Goal: Task Accomplishment & Management: Use online tool/utility

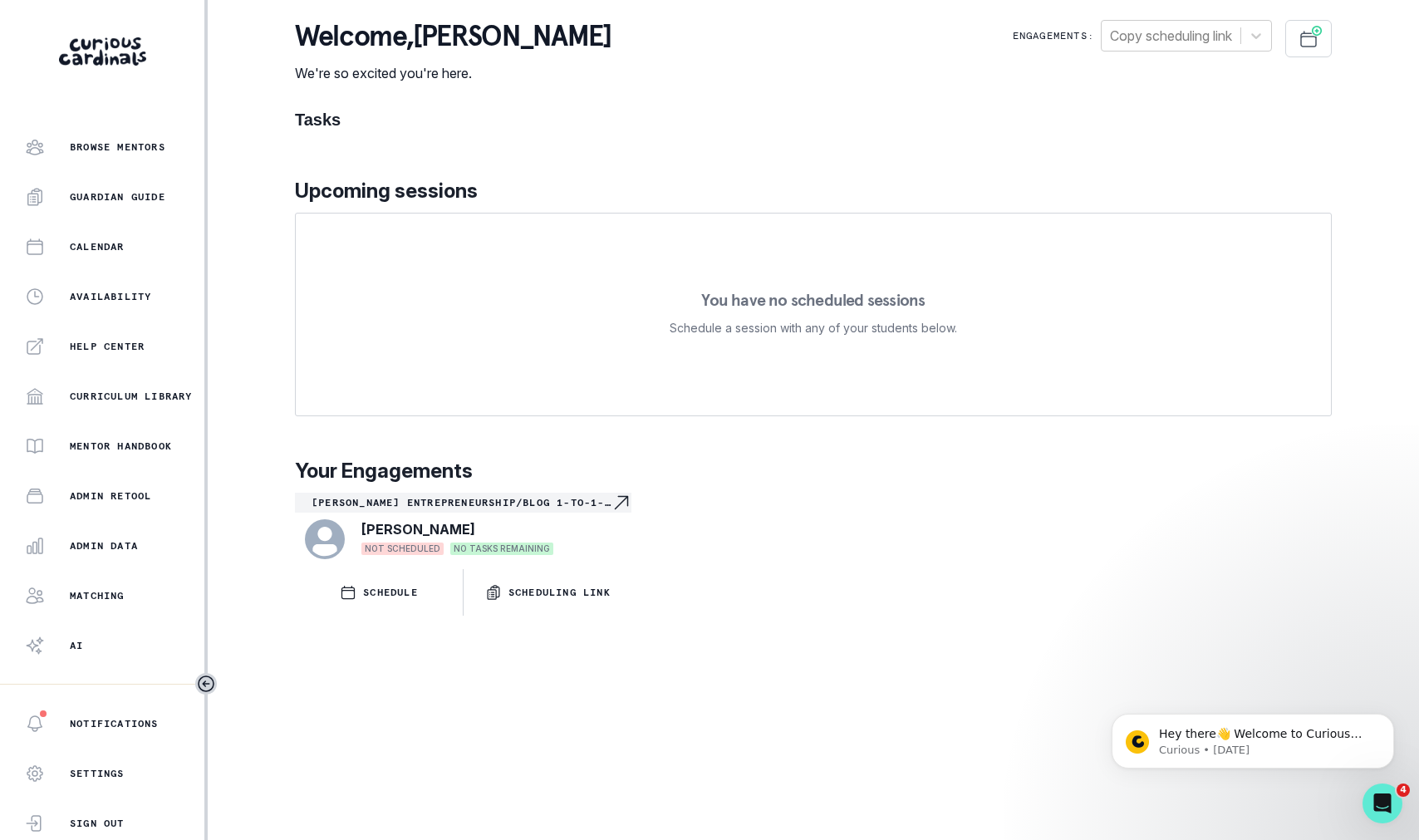
scroll to position [179, 0]
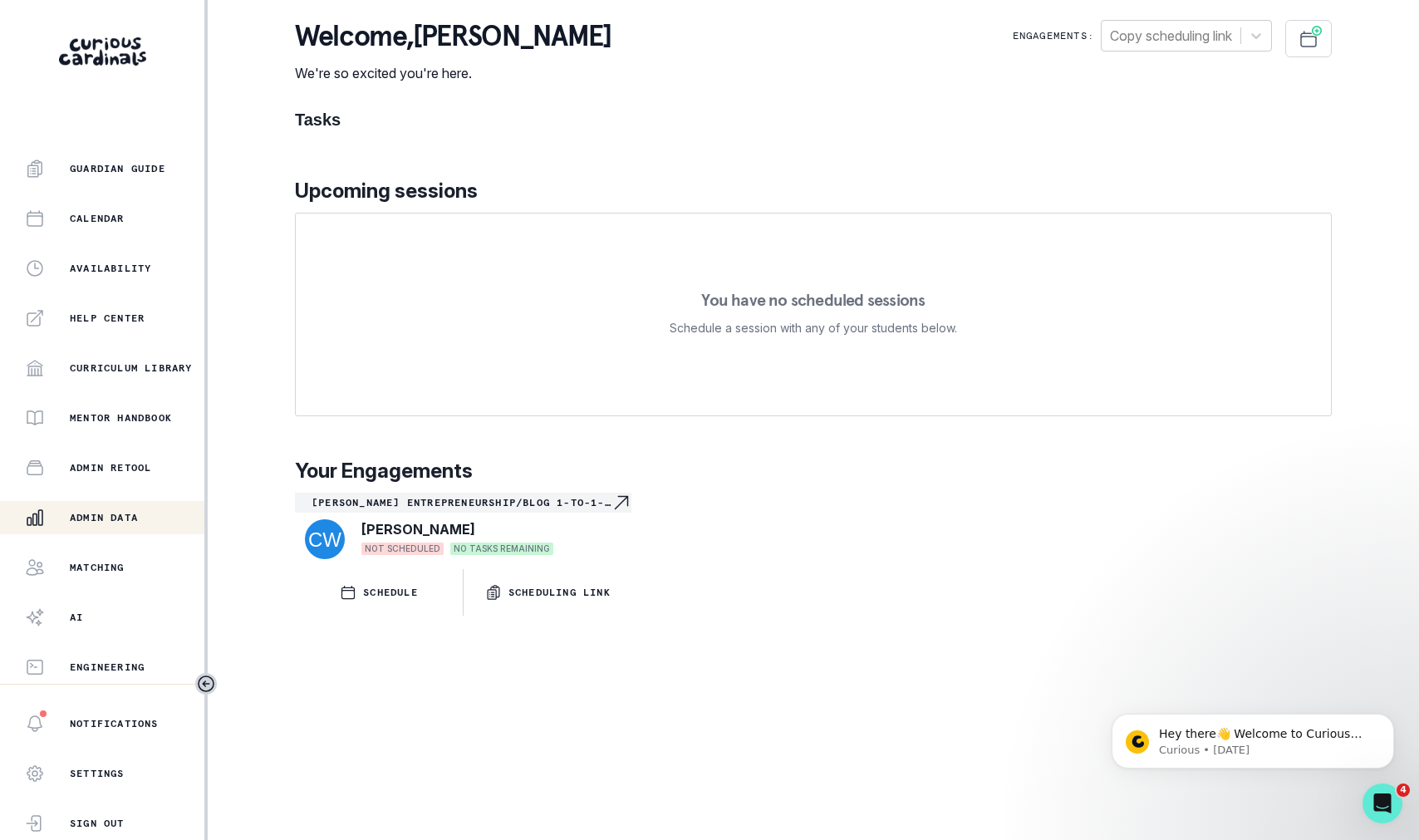
click at [136, 519] on p "Admin Data" at bounding box center [103, 517] width 68 height 14
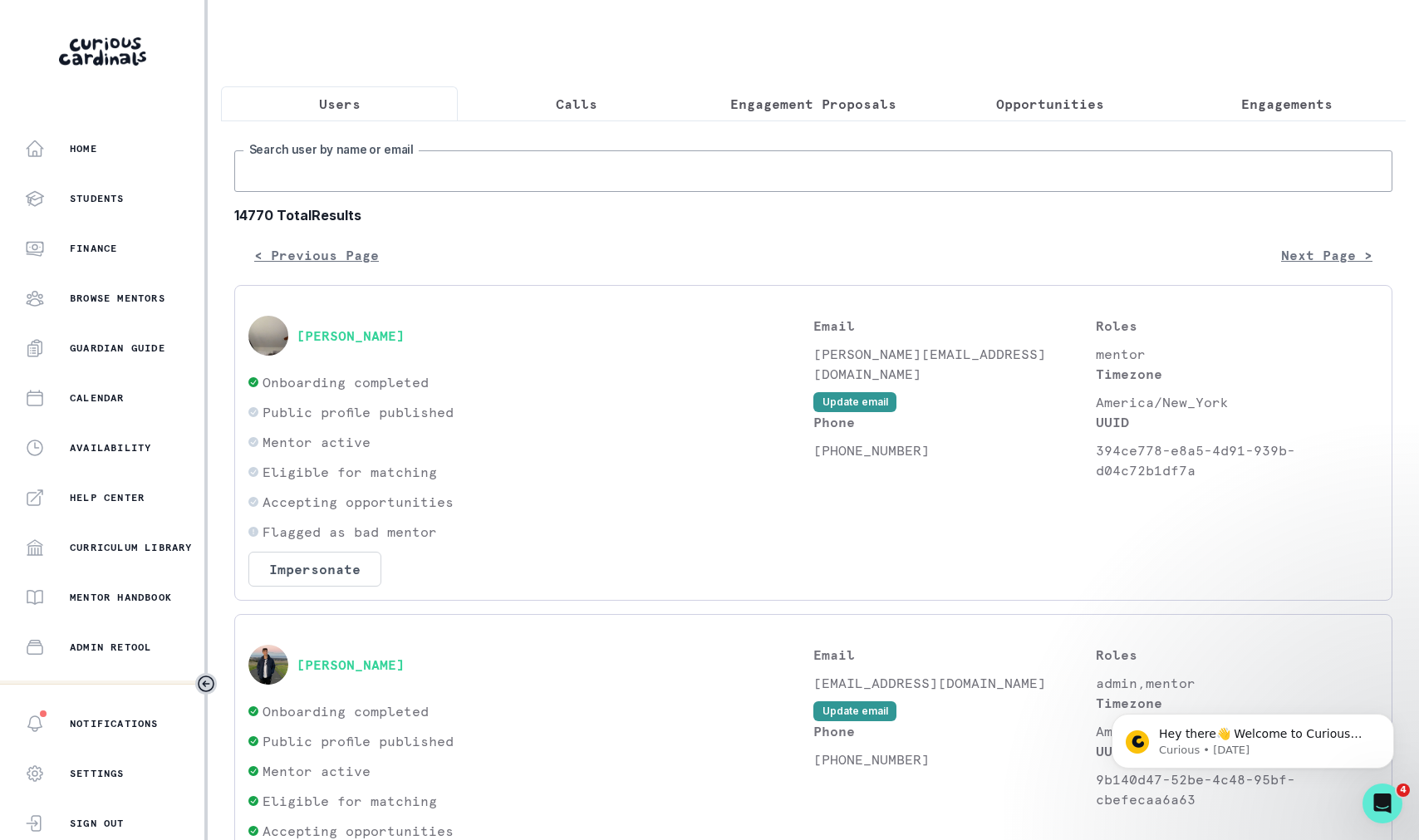
click at [376, 170] on input "Search user by name or email" at bounding box center [813, 171] width 1158 height 41
type input "[PERSON_NAME]"
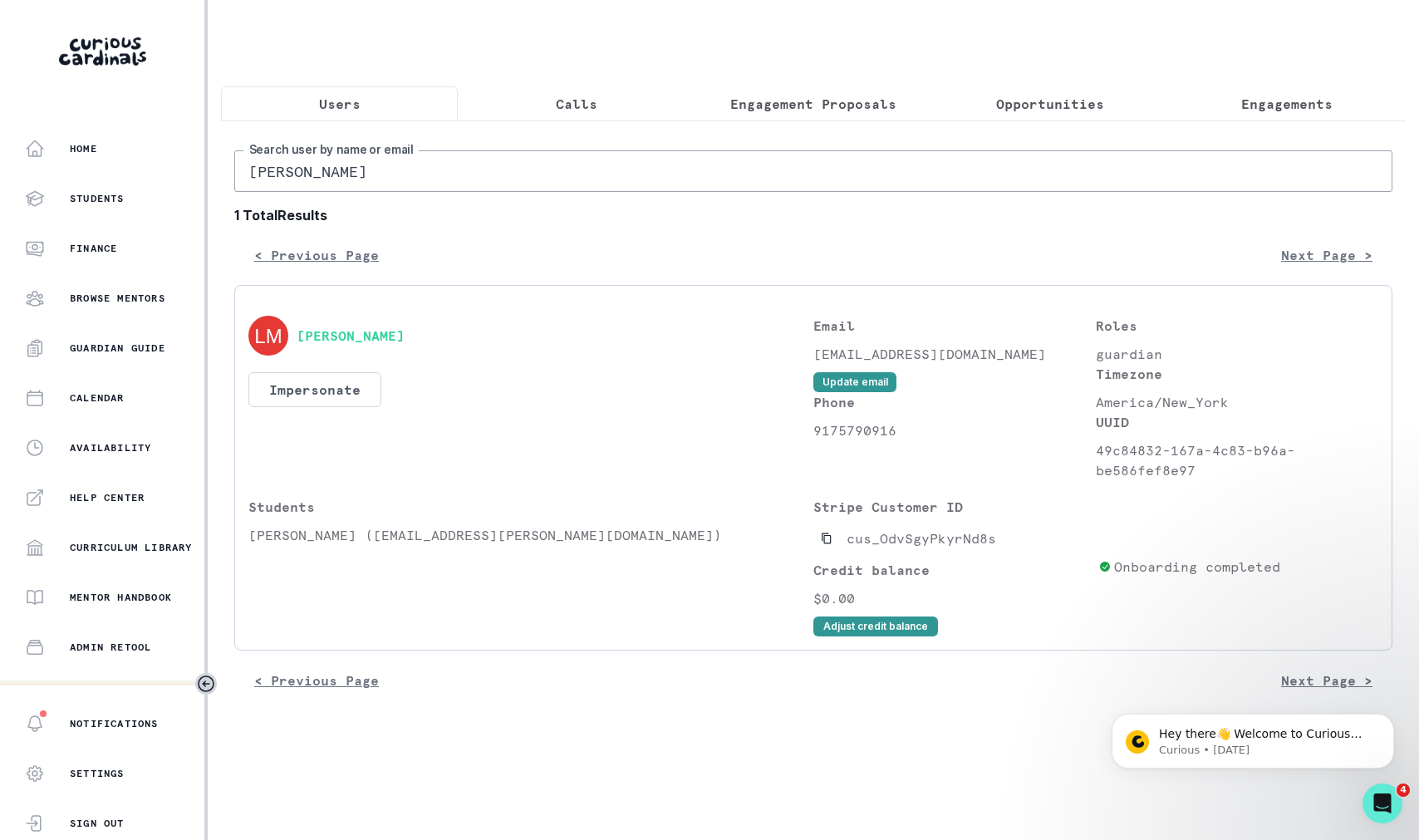
click at [858, 359] on p "[EMAIL_ADDRESS][DOMAIN_NAME]" at bounding box center [955, 354] width 282 height 20
copy div "[EMAIL_ADDRESS][DOMAIN_NAME] Update email"
click at [300, 395] on button "Impersonate" at bounding box center [314, 389] width 133 height 34
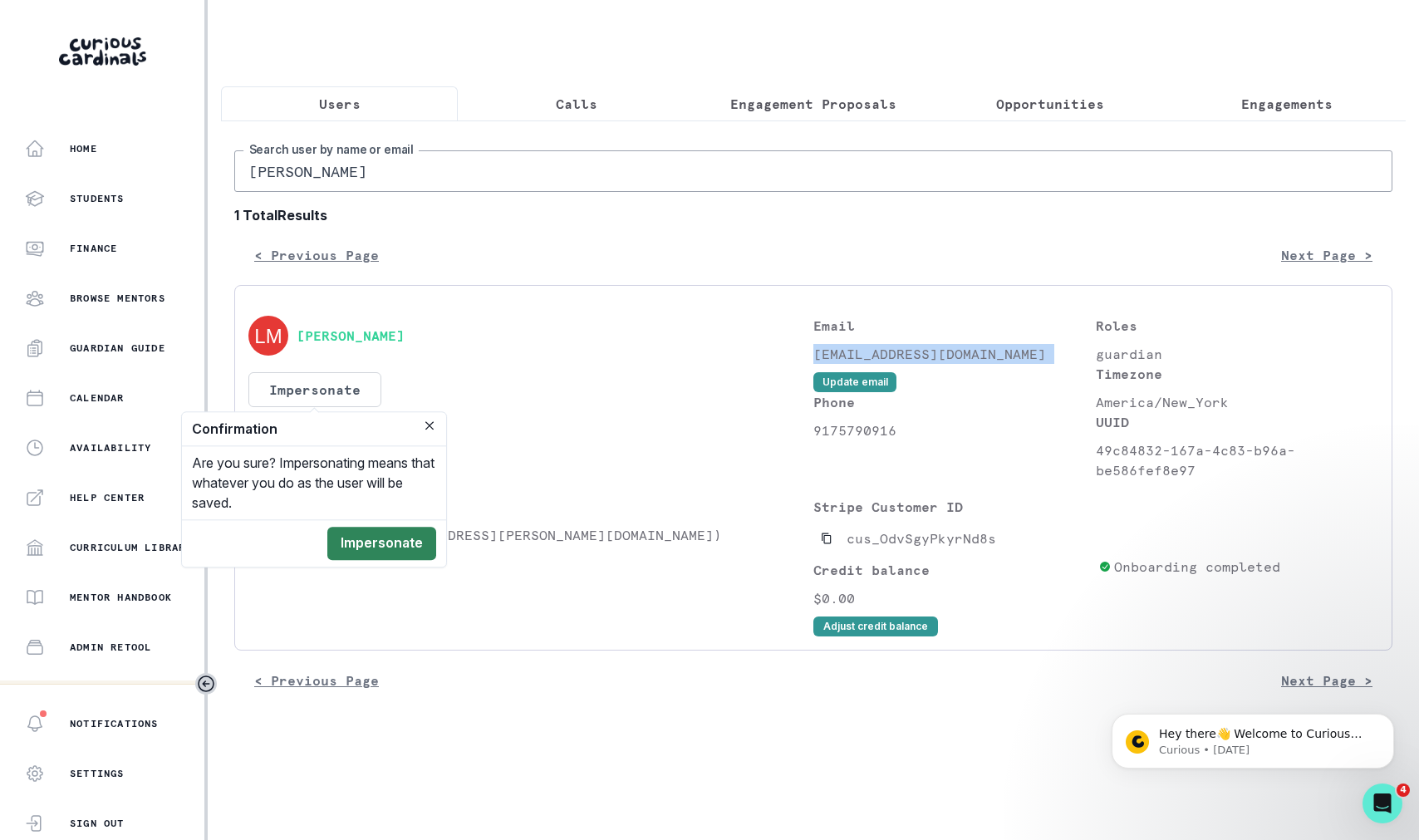
click at [408, 530] on button "Impersonate" at bounding box center [382, 543] width 109 height 33
